Goal: Transaction & Acquisition: Purchase product/service

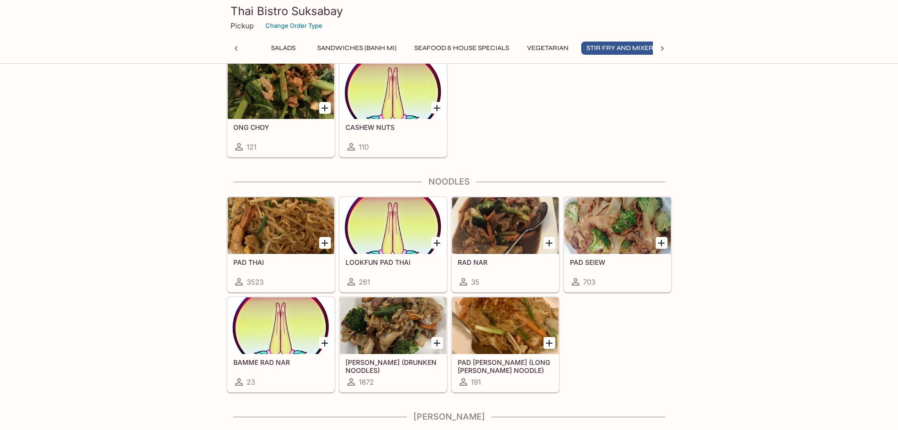
scroll to position [0, 183]
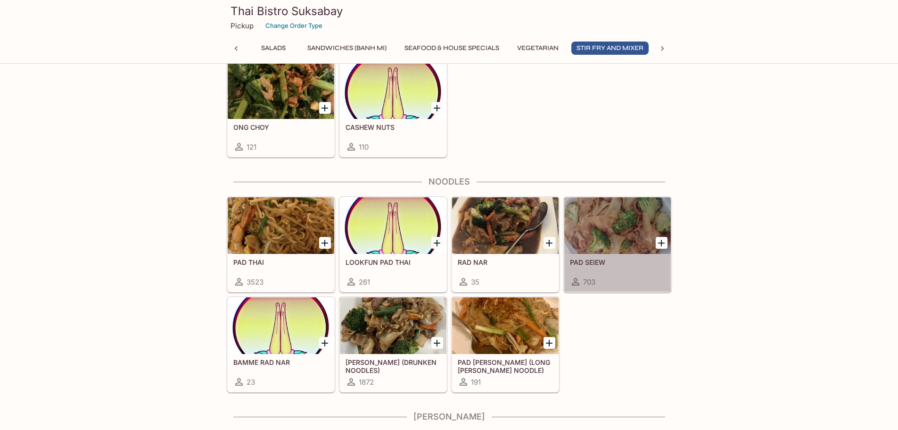
click at [618, 229] on div at bounding box center [617, 225] width 107 height 57
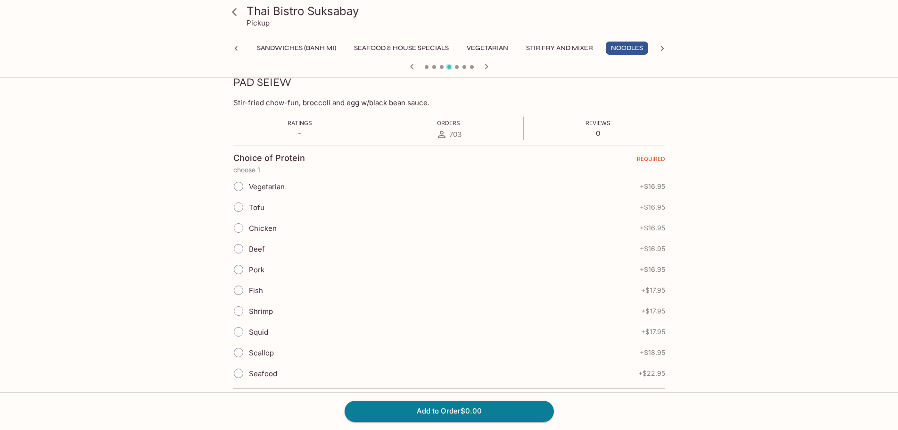
scroll to position [141, 0]
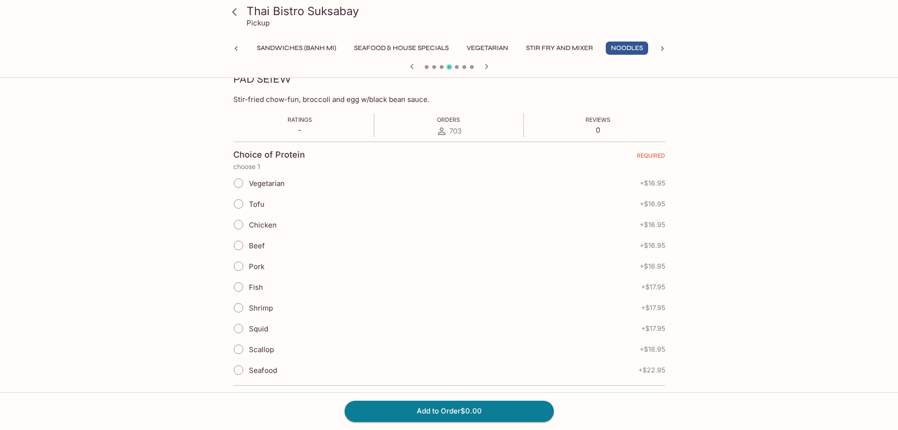
click at [240, 306] on input "Shrimp" at bounding box center [239, 308] width 20 height 20
radio input "true"
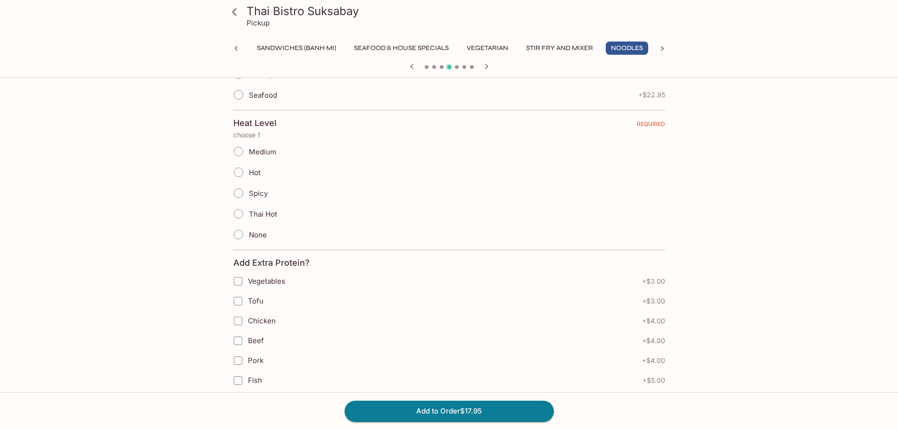
scroll to position [424, 0]
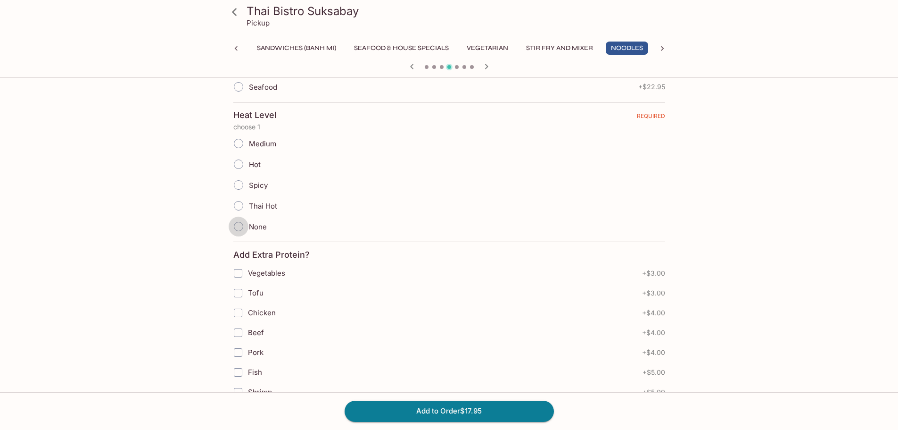
click at [236, 228] on input "None" at bounding box center [239, 226] width 20 height 20
radio input "true"
click at [236, 290] on input "Tofu" at bounding box center [238, 292] width 19 height 19
checkbox input "true"
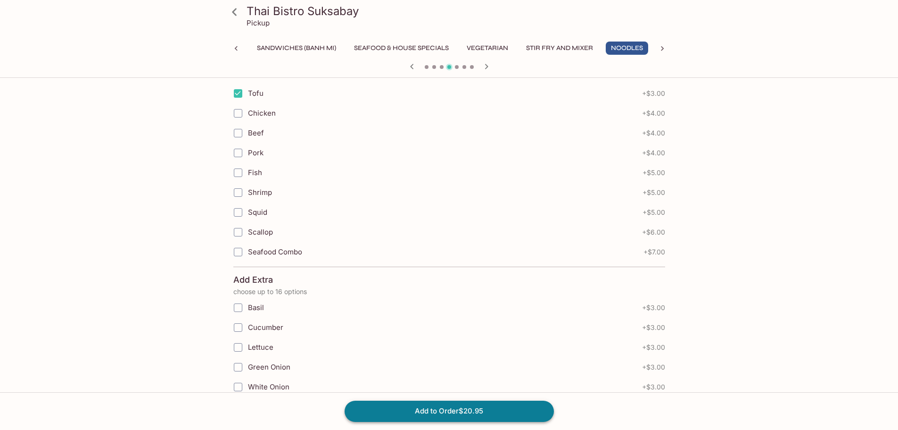
scroll to position [707, 0]
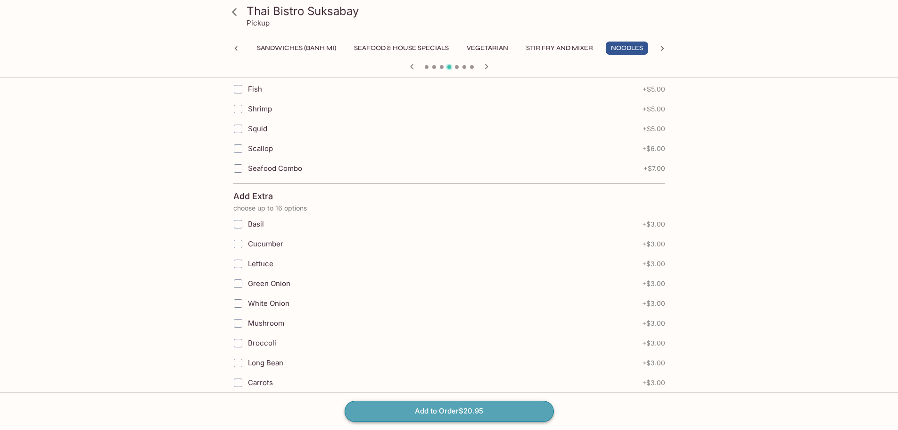
click at [443, 407] on button "Add to Order $20.95" at bounding box center [449, 410] width 209 height 21
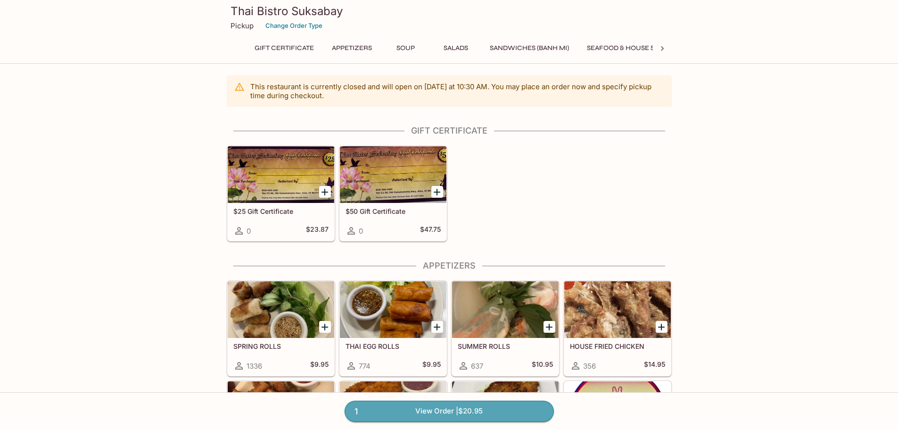
click at [462, 408] on link "1 View Order | $20.95" at bounding box center [449, 410] width 209 height 21
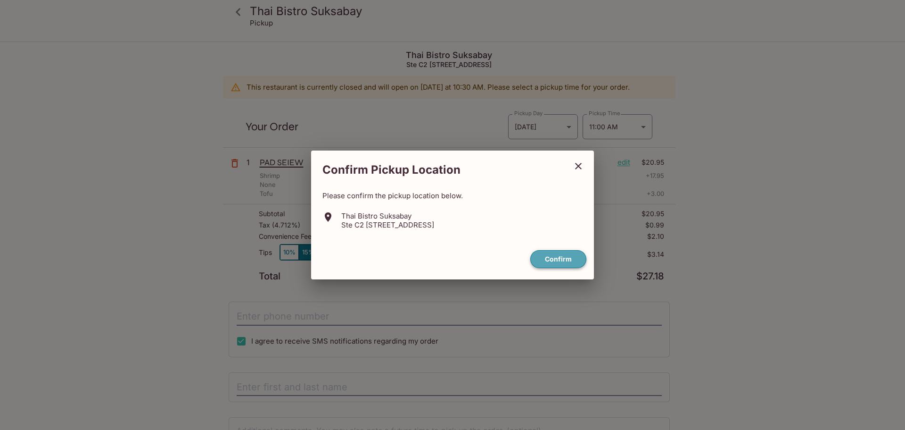
click at [550, 260] on button "Confirm" at bounding box center [559, 259] width 56 height 18
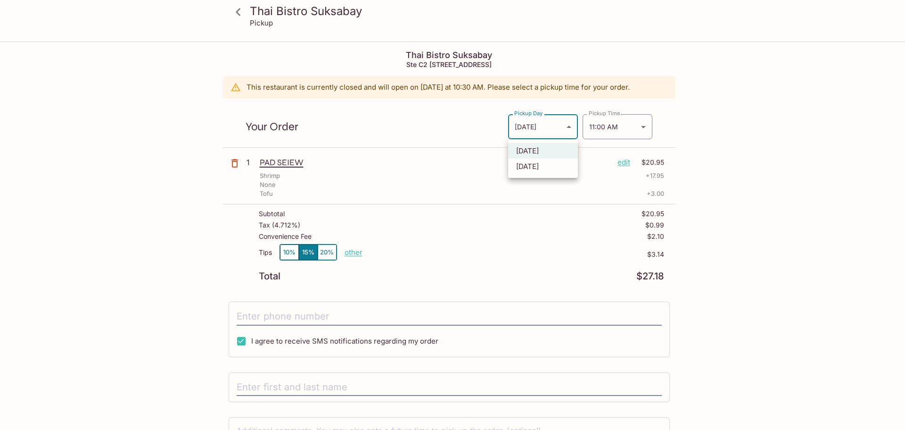
click at [535, 128] on body "Thai Bistro Suksabay Pickup Thai Bistro Suksabay Ste C2 [STREET_ADDRESS] This r…" at bounding box center [452, 257] width 905 height 430
click at [534, 168] on li "[DATE]" at bounding box center [543, 166] width 70 height 16
type input "[DATE]"
click at [598, 129] on body "Thai Bistro Suksabay Pickup Thai Bistro Suksabay Ste C2 [STREET_ADDRESS] This r…" at bounding box center [452, 257] width 905 height 430
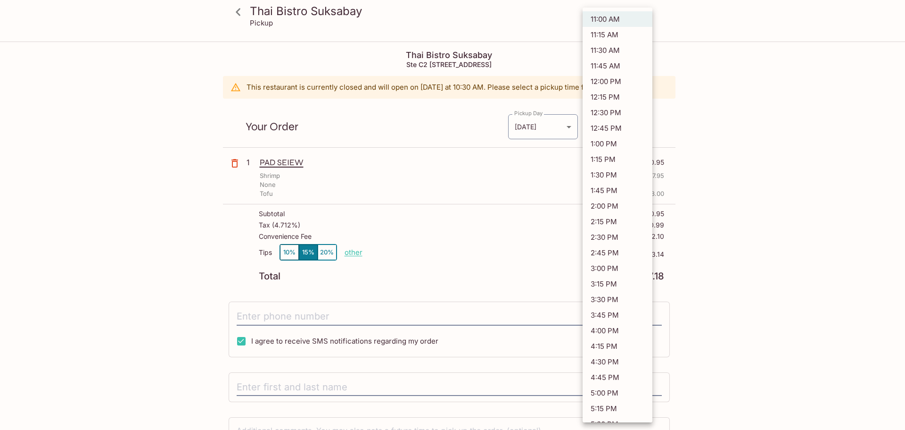
click at [618, 33] on li "11:15 AM" at bounding box center [618, 35] width 70 height 16
type input "[DATE]T21:15:00.000000Z"
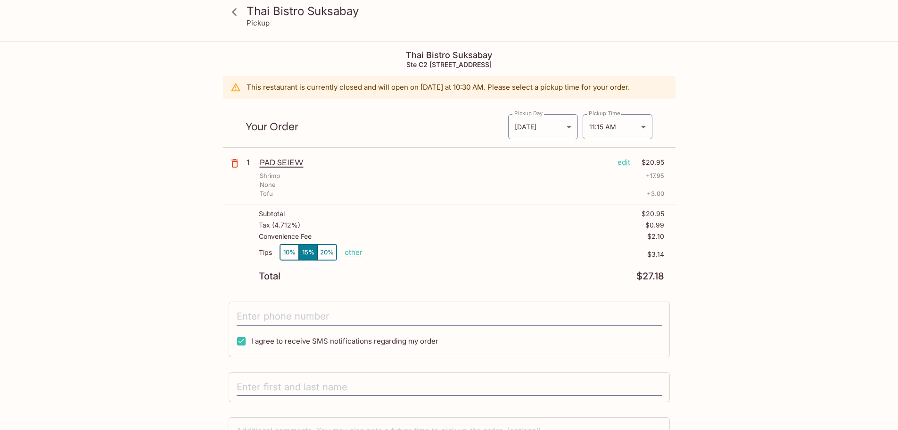
click at [353, 253] on p "other" at bounding box center [354, 252] width 18 height 9
click at [623, 161] on p "edit" at bounding box center [624, 162] width 13 height 10
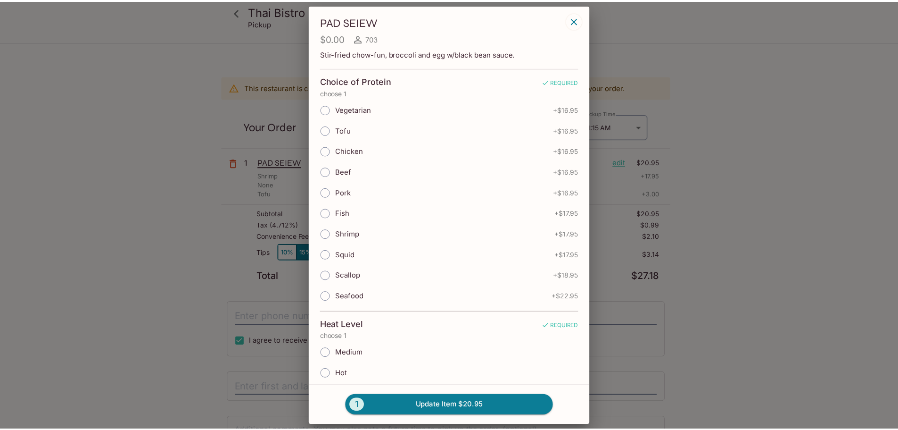
scroll to position [47, 0]
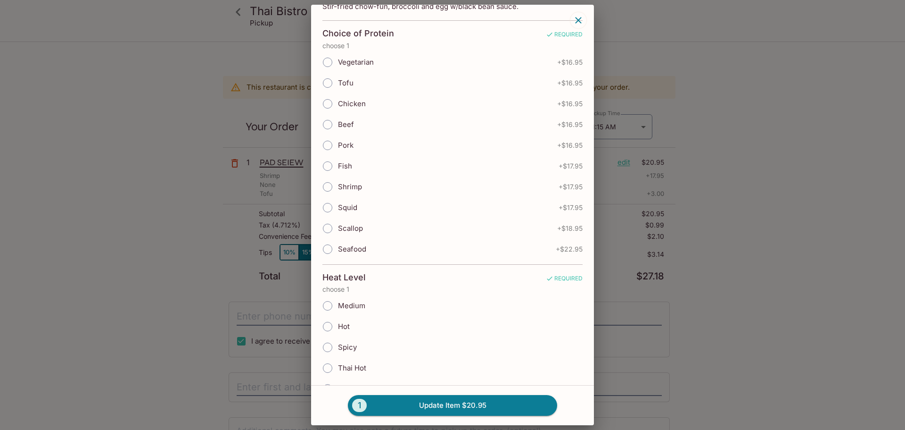
click at [332, 186] on input "Shrimp" at bounding box center [328, 187] width 20 height 20
radio input "true"
click at [580, 19] on icon "button" at bounding box center [578, 20] width 11 height 11
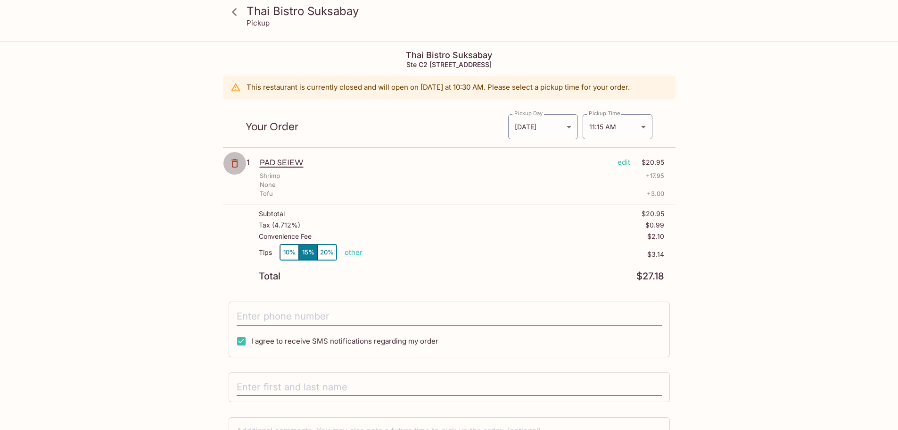
click at [236, 163] on icon "button" at bounding box center [234, 163] width 11 height 11
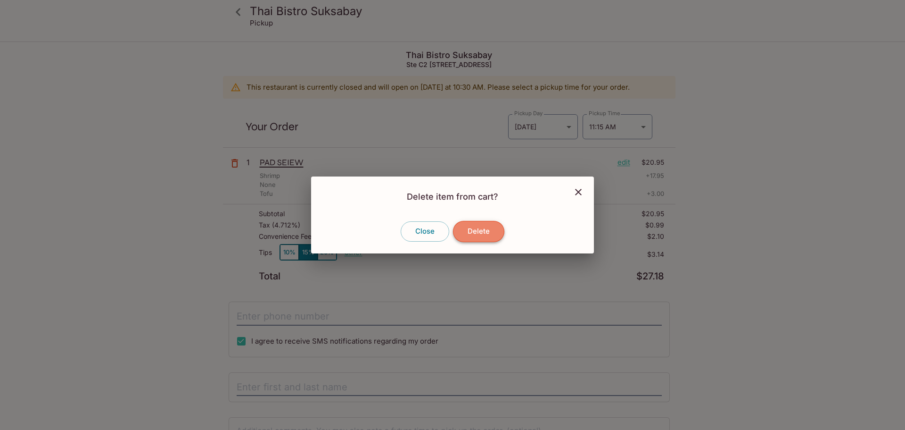
click at [472, 232] on button "Delete" at bounding box center [478, 231] width 51 height 21
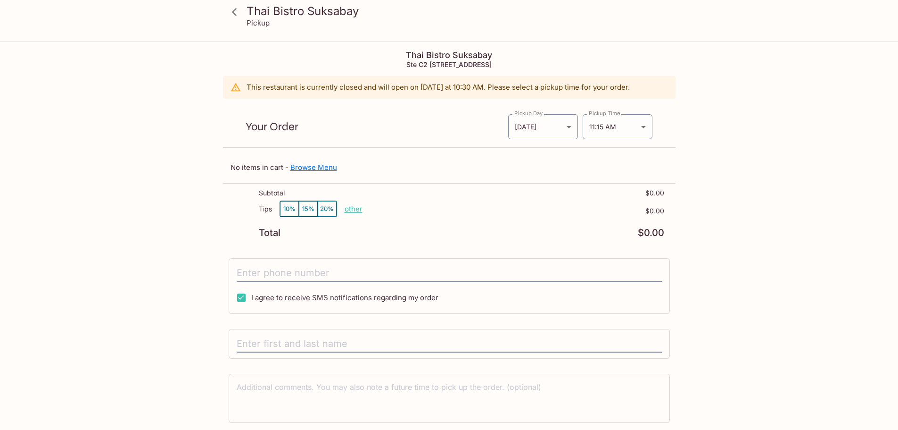
click at [309, 166] on link "Browse Menu" at bounding box center [313, 167] width 47 height 9
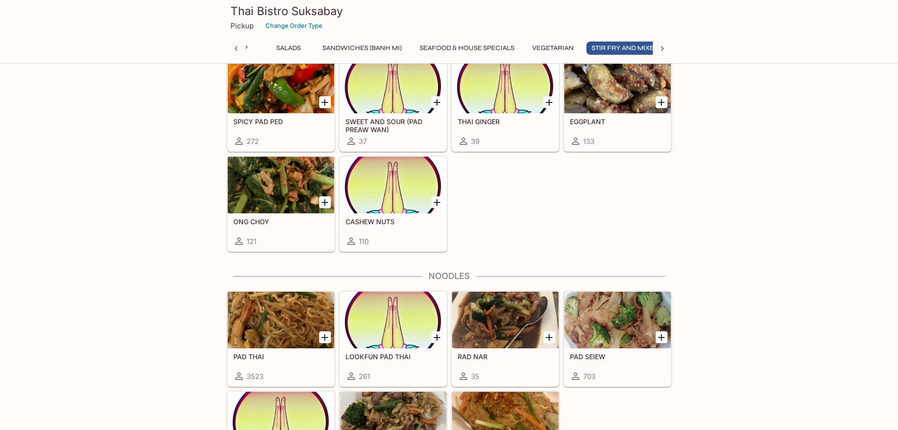
scroll to position [0, 183]
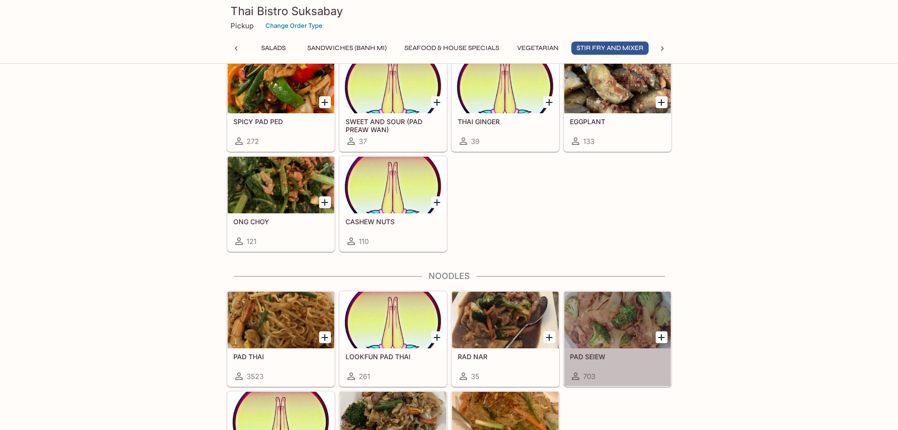
click at [596, 326] on div at bounding box center [617, 319] width 107 height 57
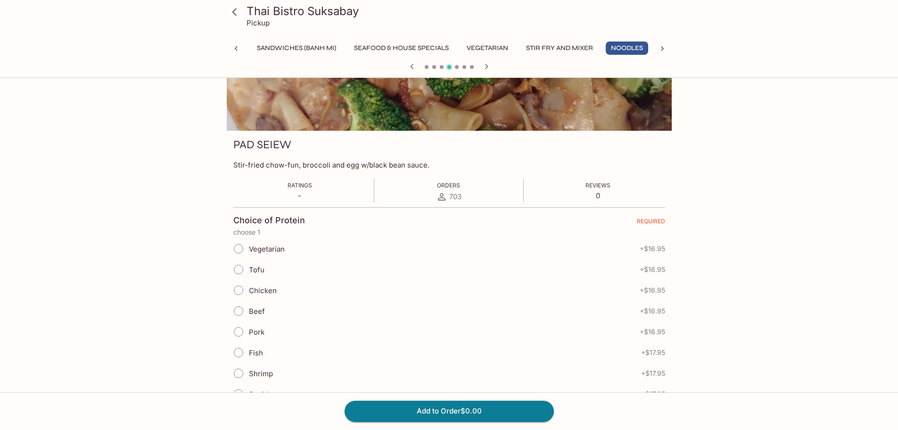
scroll to position [236, 0]
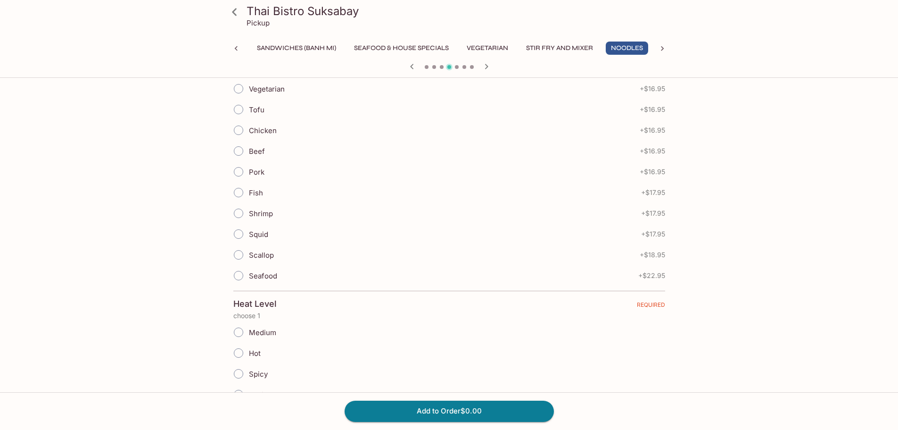
click at [240, 215] on input "Shrimp" at bounding box center [239, 213] width 20 height 20
radio input "true"
drag, startPoint x: 438, startPoint y: 409, endPoint x: 448, endPoint y: 352, distance: 57.5
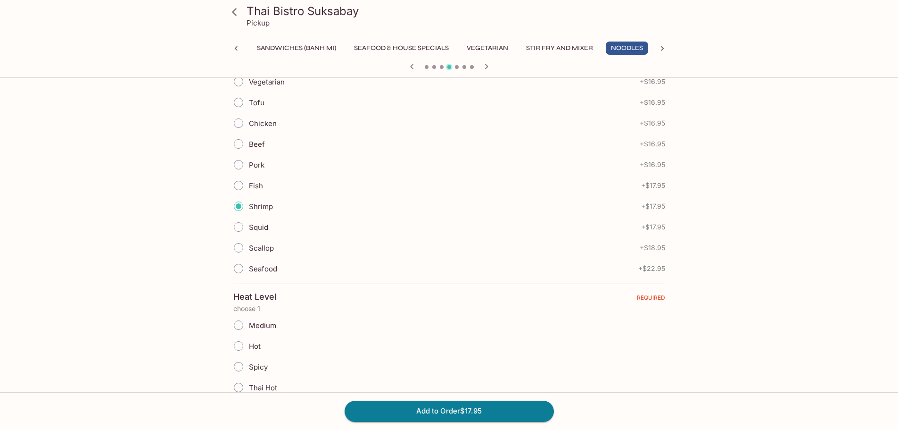
scroll to position [377, 0]
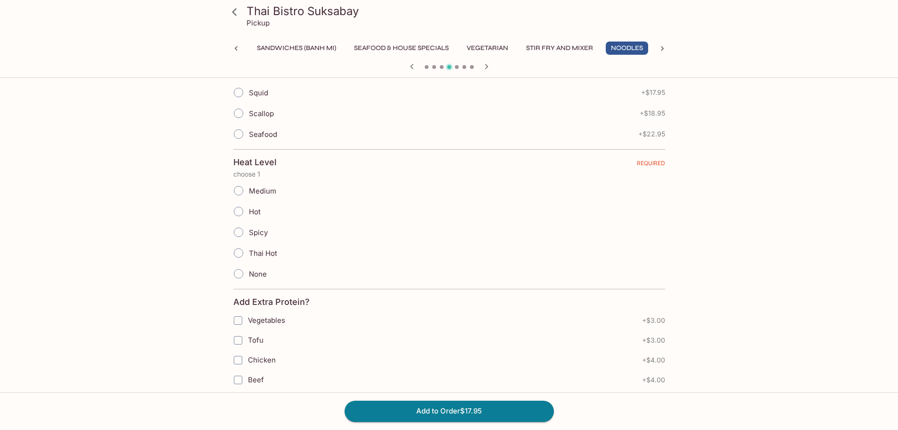
click at [243, 274] on input "None" at bounding box center [239, 274] width 20 height 20
radio input "true"
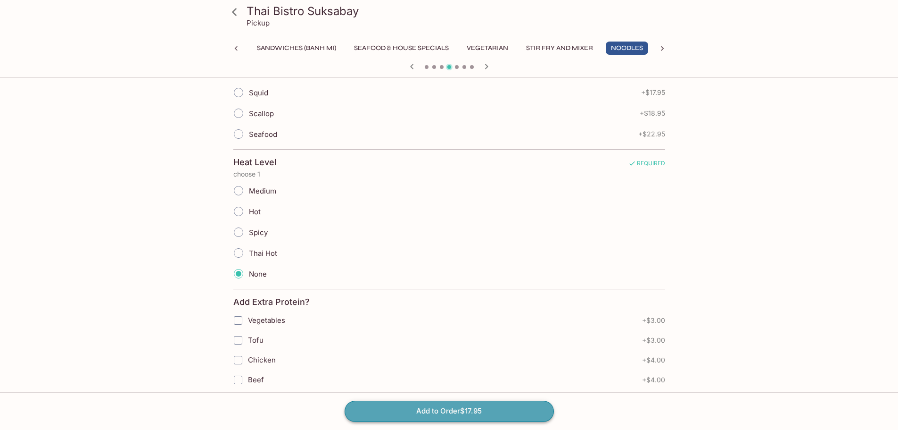
click at [428, 405] on button "Add to Order $17.95" at bounding box center [449, 410] width 209 height 21
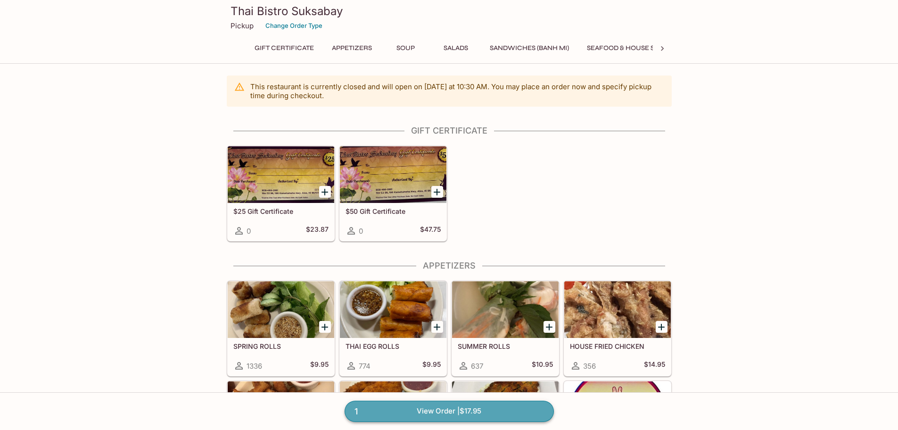
click at [479, 416] on link "1 View Order | $17.95" at bounding box center [449, 410] width 209 height 21
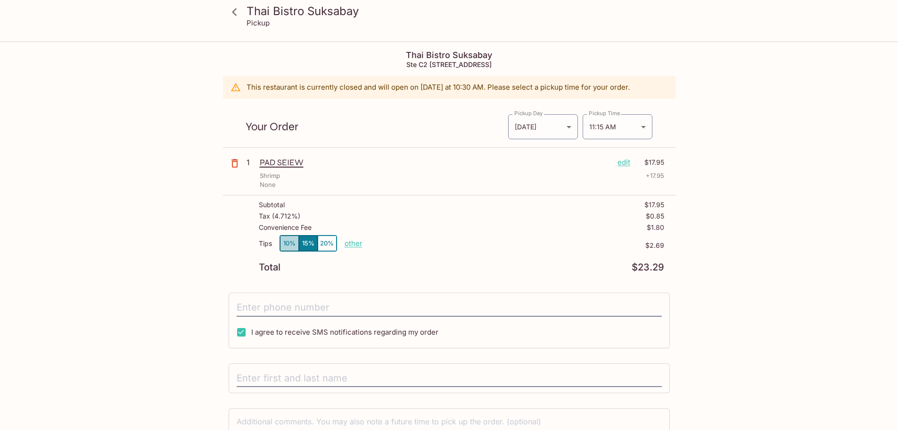
click at [290, 241] on button "10%" at bounding box center [289, 243] width 19 height 16
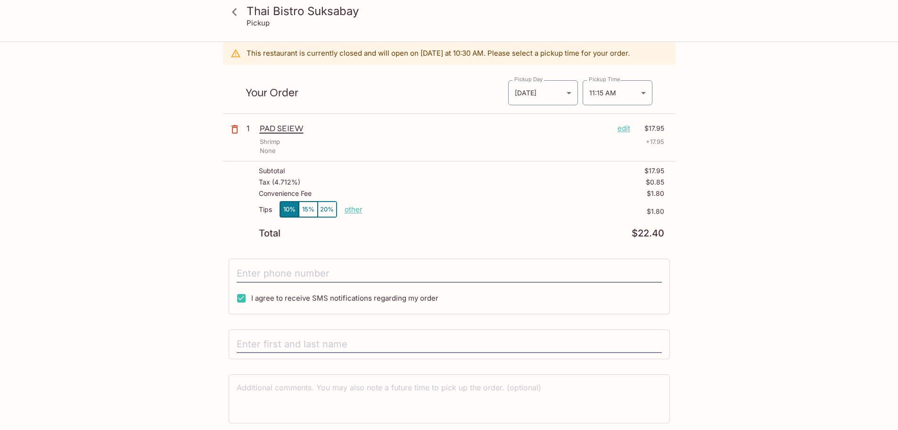
scroll to position [66, 0]
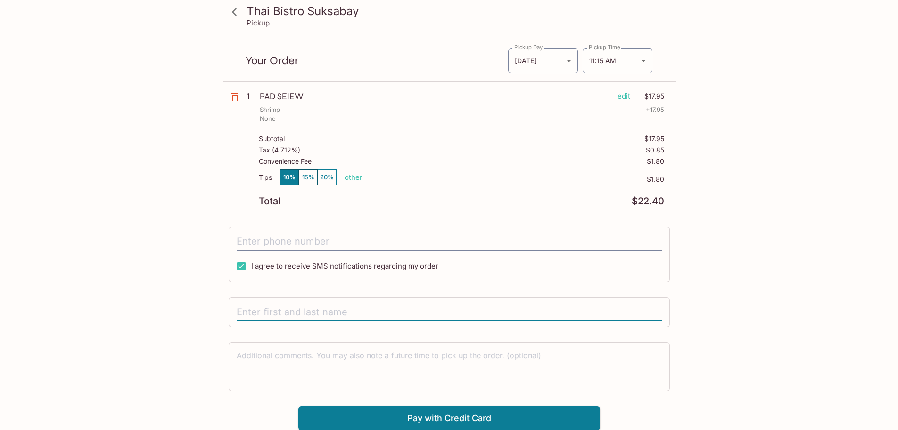
click at [297, 308] on input "text" at bounding box center [449, 312] width 425 height 18
type input "[PERSON_NAME]"
click at [238, 259] on input "I agree to receive SMS notifications regarding my order" at bounding box center [241, 266] width 19 height 19
checkbox input "false"
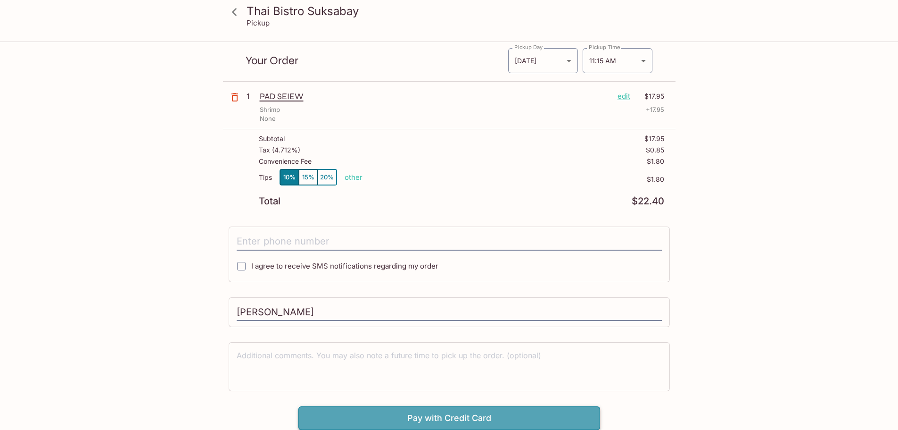
click at [407, 417] on button "Pay with Credit Card" at bounding box center [450, 418] width 302 height 24
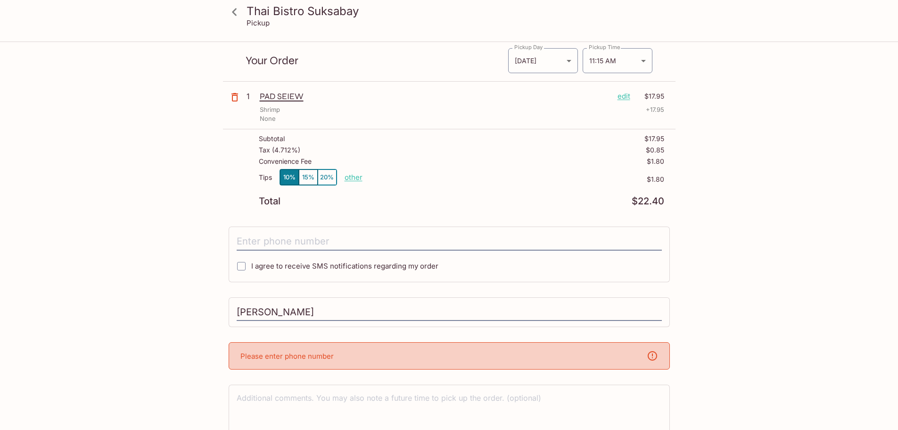
scroll to position [108, 0]
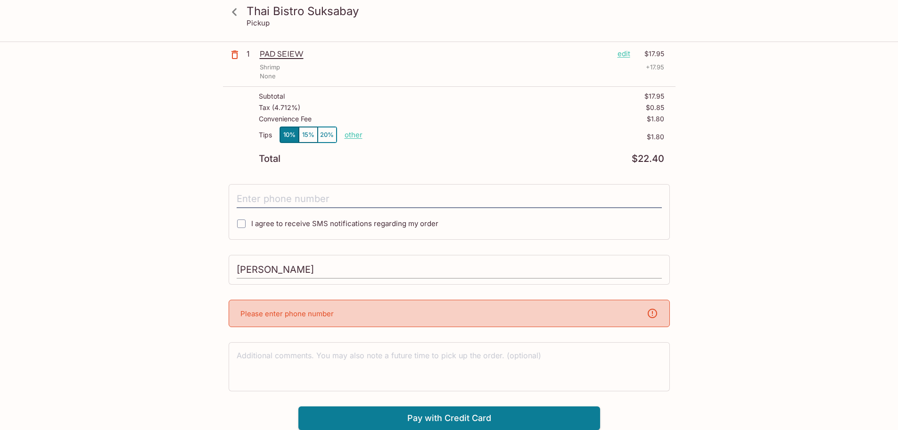
click at [393, 274] on input "[PERSON_NAME]" at bounding box center [449, 270] width 425 height 18
click at [388, 304] on div "Please enter phone number" at bounding box center [449, 312] width 441 height 27
click at [354, 194] on input "tel" at bounding box center [449, 199] width 425 height 18
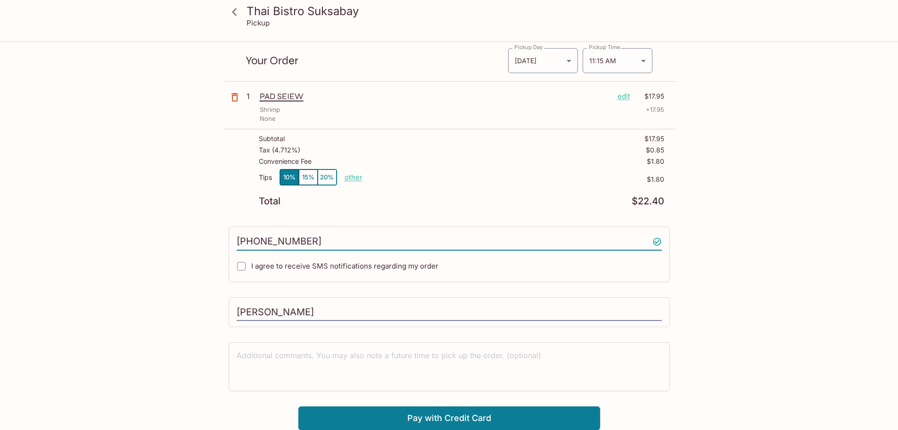
type input "[PHONE_NUMBER]"
click at [735, 308] on div "Thai Bistro Suksabay Pickup Thai Bistro Suksabay Ste C2 [STREET_ADDRESS] This r…" at bounding box center [450, 202] width 604 height 453
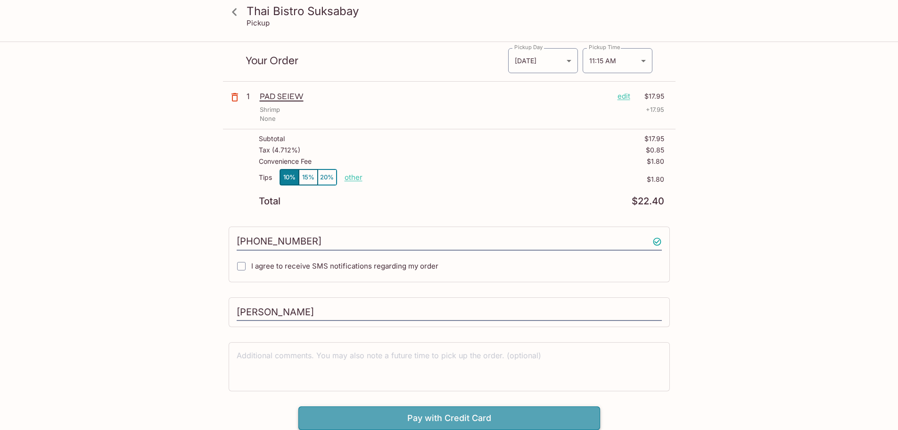
click at [481, 416] on button "Pay with Credit Card" at bounding box center [450, 418] width 302 height 24
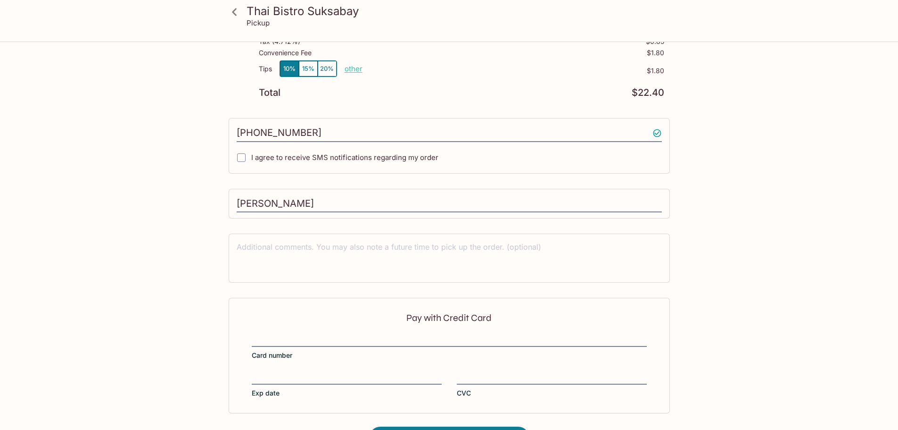
scroll to position [207, 0]
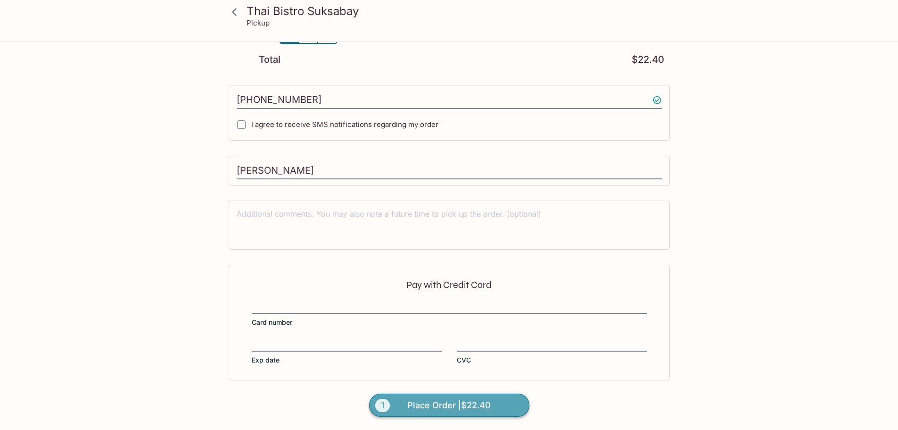
click at [461, 403] on span "Place Order | $22.40" at bounding box center [448, 405] width 83 height 15
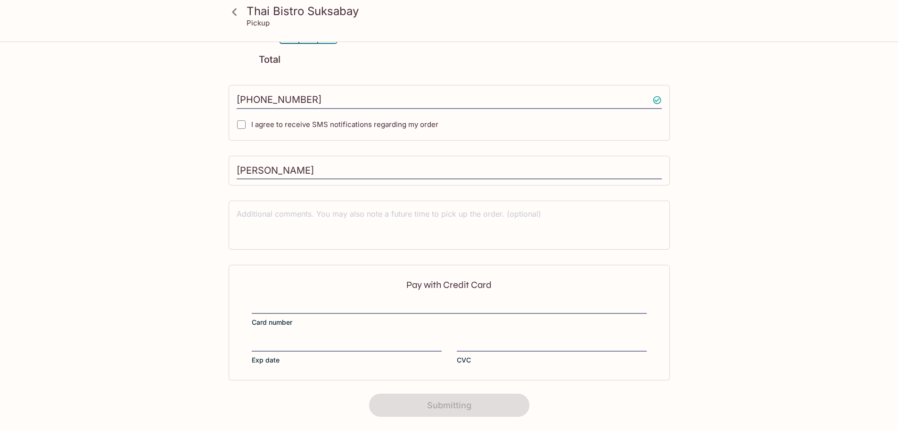
scroll to position [118, 0]
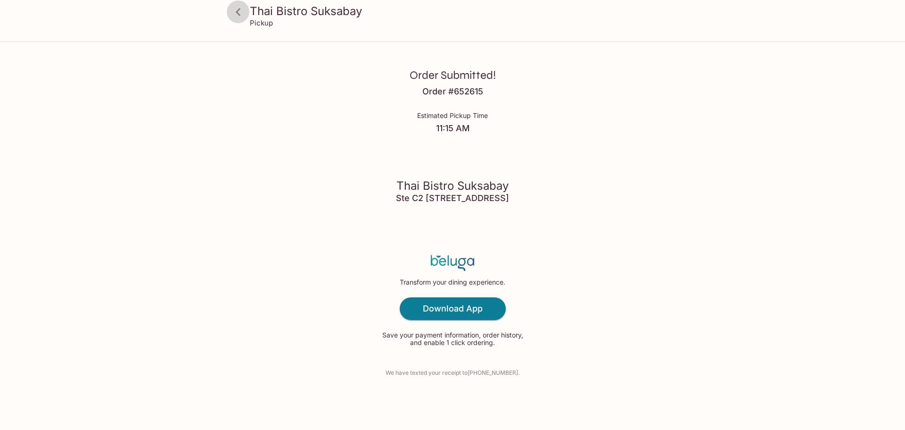
click at [234, 13] on icon at bounding box center [238, 12] width 17 height 17
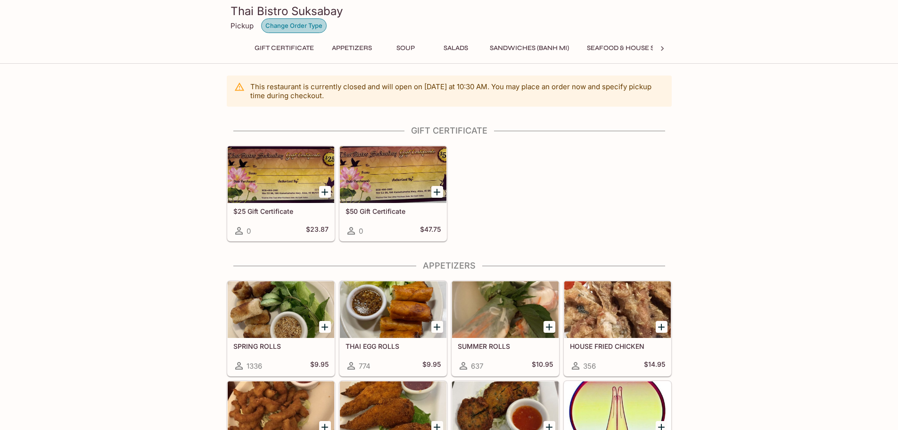
click at [301, 27] on button "Change Order Type" at bounding box center [294, 25] width 66 height 15
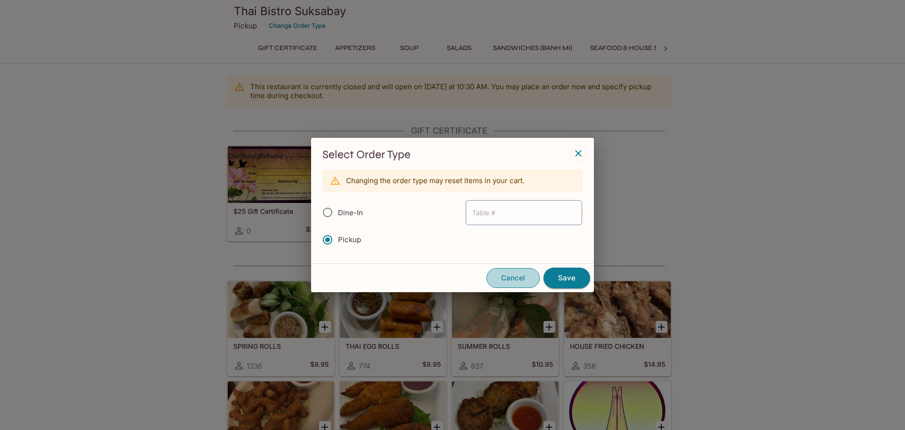
click at [521, 279] on button "Cancel" at bounding box center [513, 278] width 53 height 20
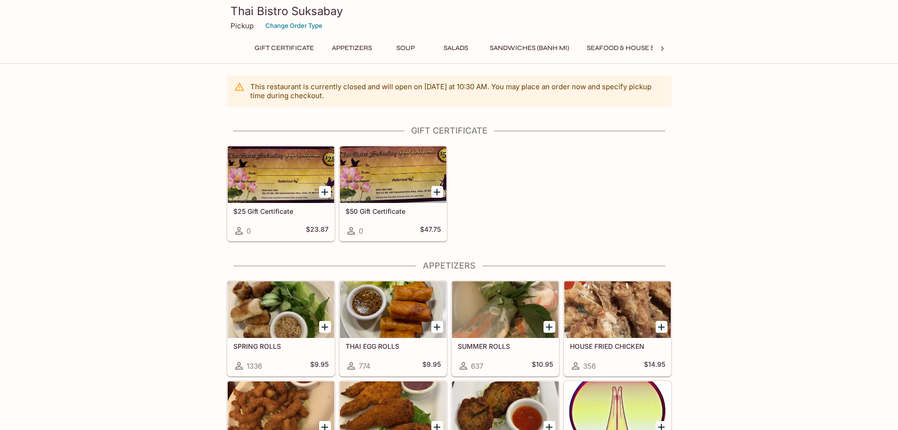
click at [236, 27] on p "Pickup" at bounding box center [242, 25] width 23 height 9
click at [663, 48] on icon at bounding box center [662, 48] width 3 height 5
click at [663, 49] on icon at bounding box center [662, 48] width 3 height 5
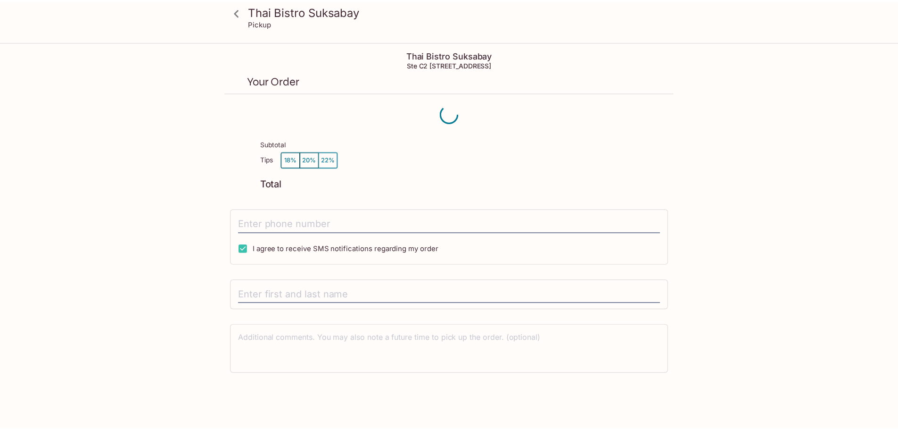
scroll to position [42, 0]
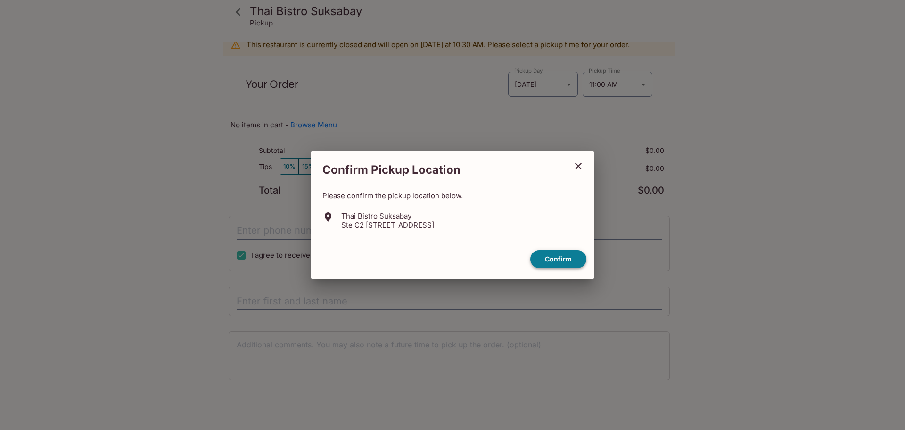
click at [568, 260] on button "Confirm" at bounding box center [559, 259] width 56 height 18
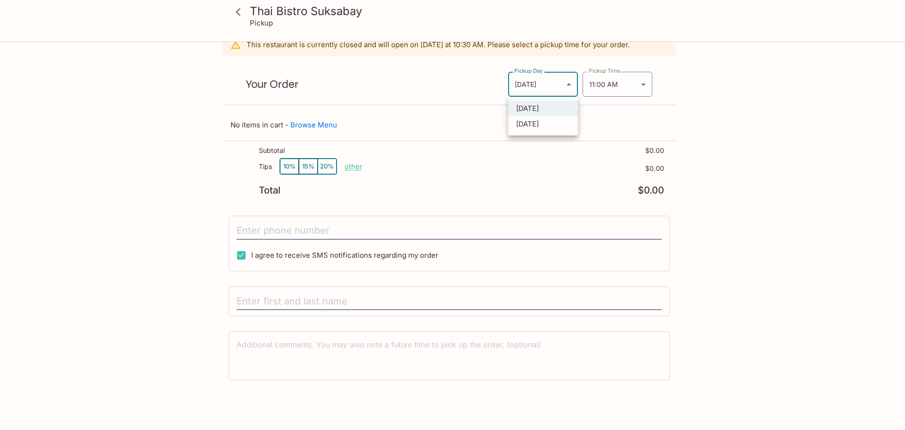
click at [552, 86] on body "Thai Bistro Suksabay Pickup Thai Bistro Suksabay Ste C2 [STREET_ADDRESS] This r…" at bounding box center [452, 215] width 905 height 430
click at [785, 160] on div at bounding box center [452, 215] width 905 height 430
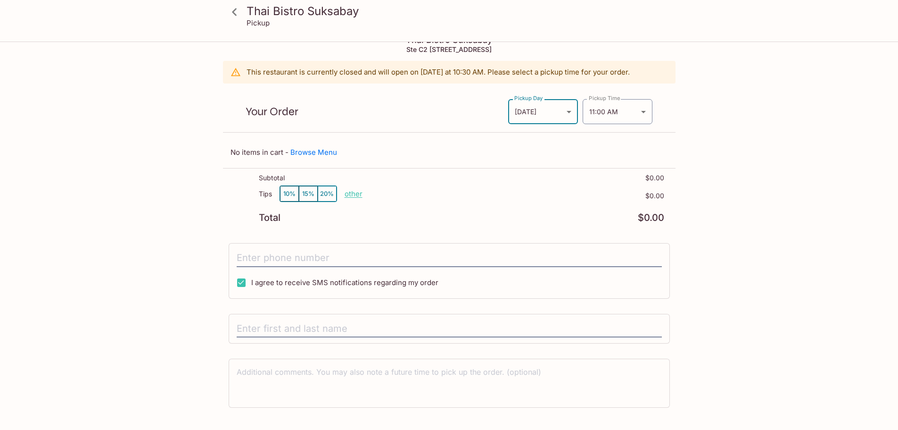
scroll to position [0, 0]
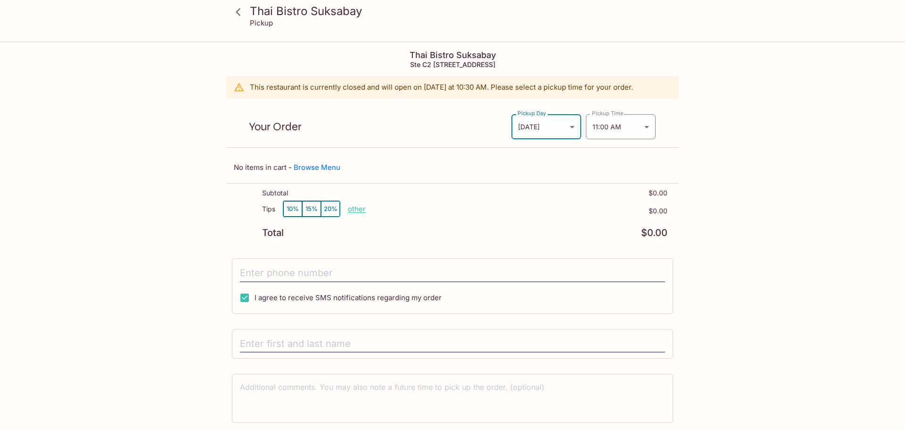
click at [566, 129] on body "Thai Bistro Suksabay Pickup Thai Bistro Suksabay Ste C2 [STREET_ADDRESS] This r…" at bounding box center [452, 257] width 905 height 430
click at [565, 129] on div at bounding box center [452, 215] width 905 height 430
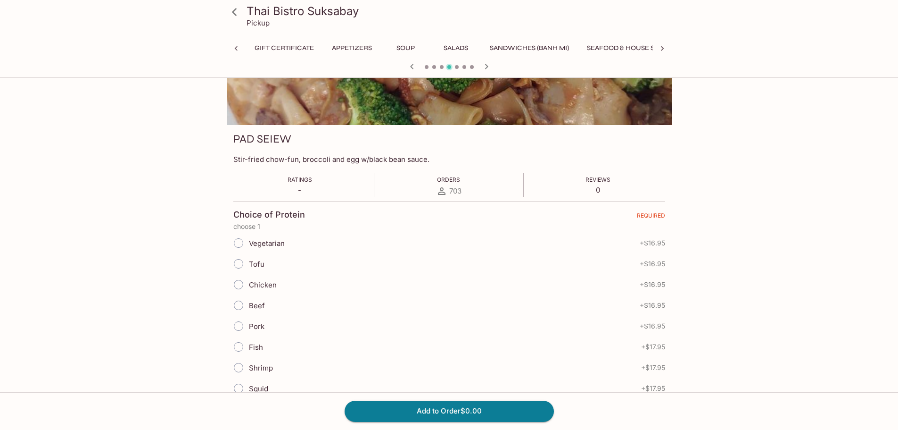
scroll to position [0, 233]
click at [485, 67] on icon "button" at bounding box center [486, 66] width 11 height 11
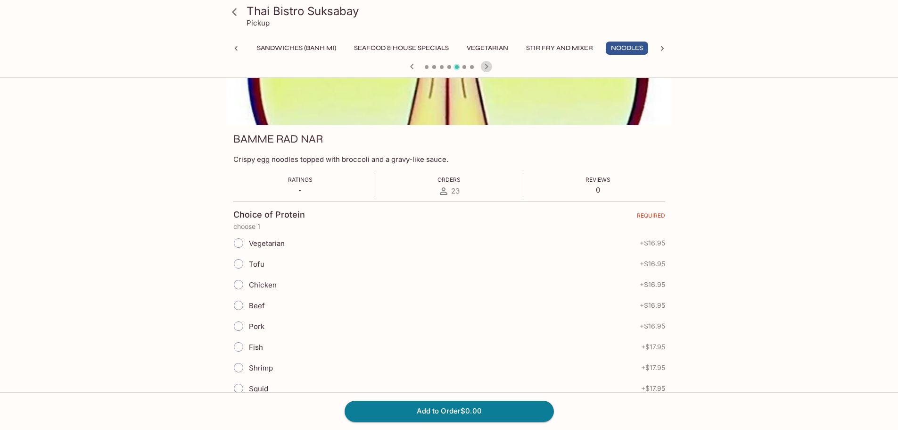
click at [485, 67] on icon "button" at bounding box center [486, 66] width 11 height 11
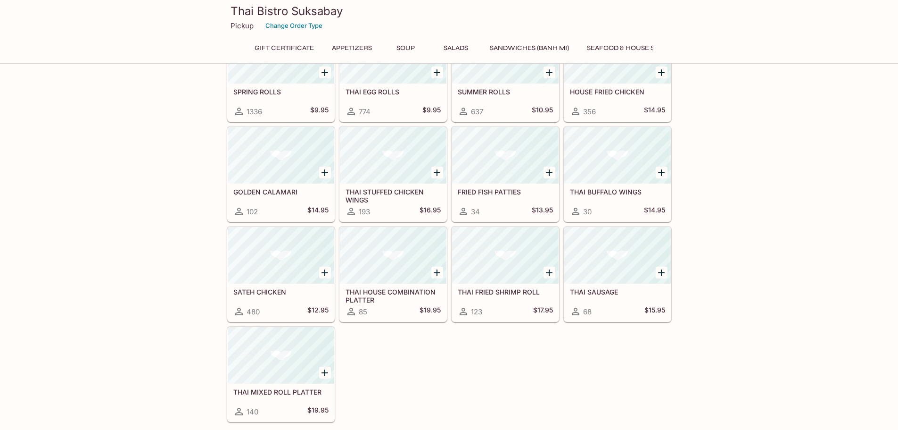
scroll to position [250, 0]
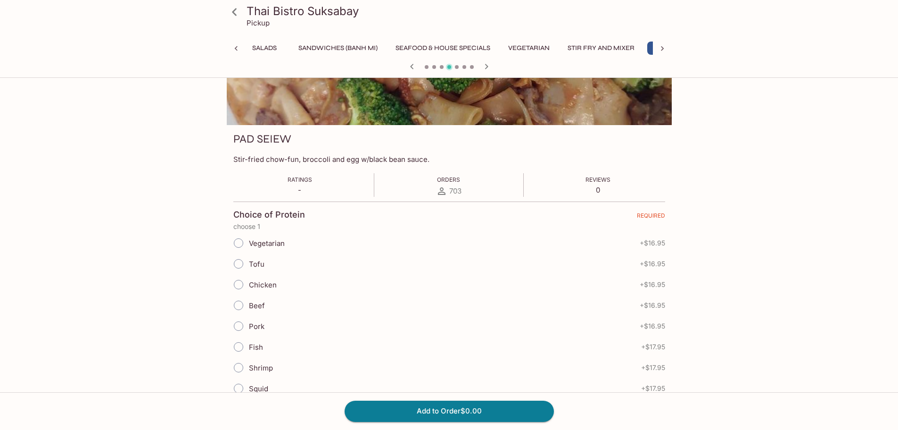
scroll to position [0, 233]
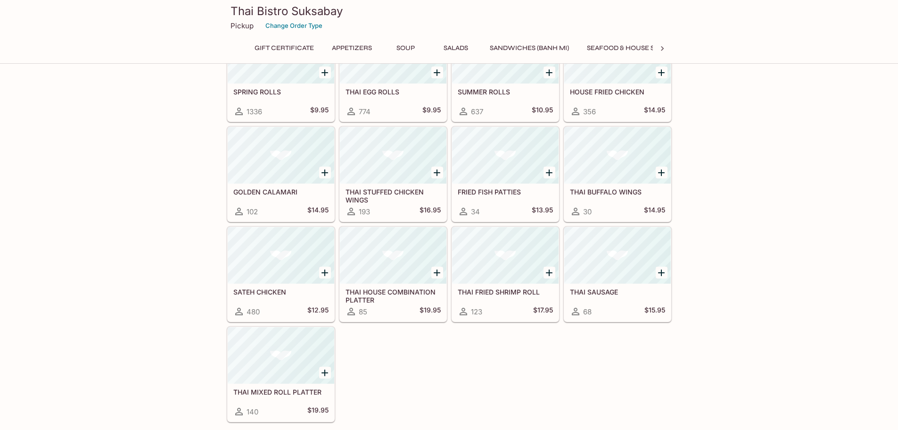
scroll to position [250, 0]
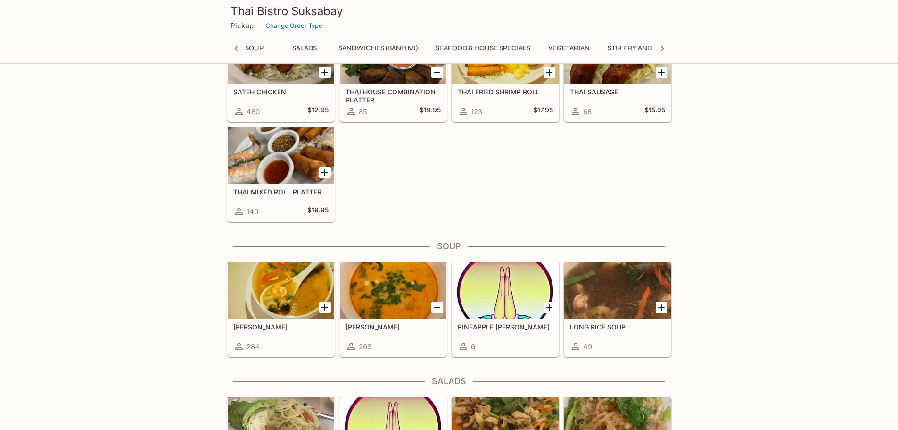
scroll to position [333, 0]
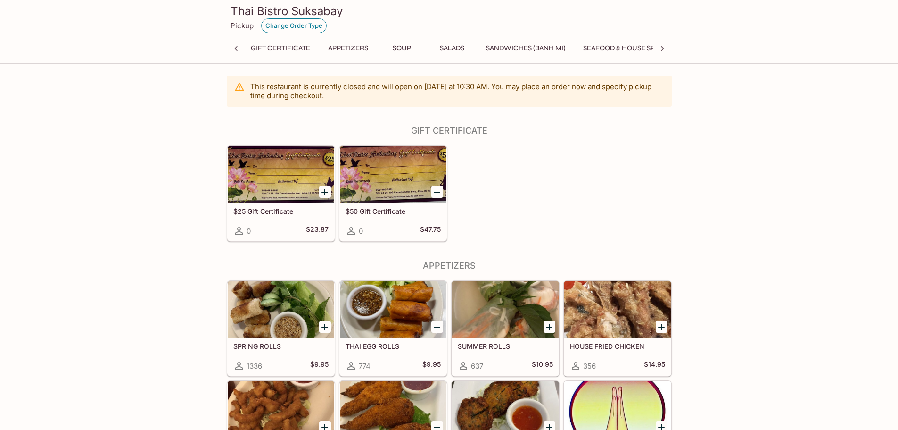
click at [304, 25] on button "Change Order Type" at bounding box center [294, 25] width 66 height 15
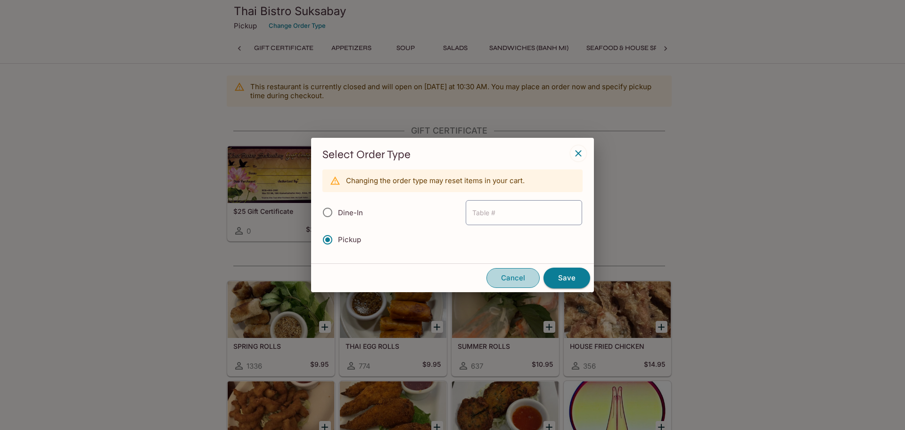
click at [519, 279] on button "Cancel" at bounding box center [513, 278] width 53 height 20
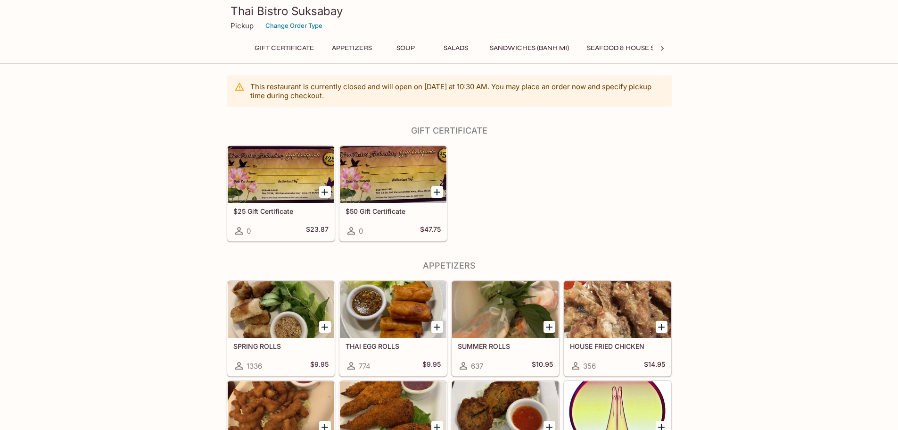
click at [661, 47] on icon at bounding box center [662, 48] width 9 height 9
click at [467, 46] on button "Noodles" at bounding box center [462, 47] width 42 height 13
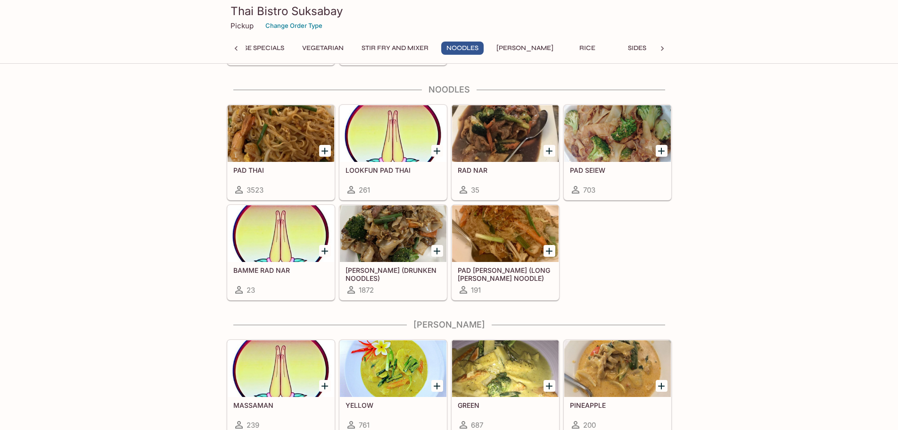
scroll to position [2124, 0]
